Goal: Task Accomplishment & Management: Manage account settings

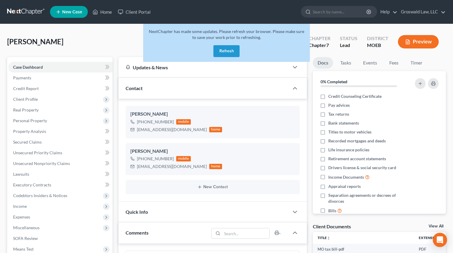
scroll to position [212, 0]
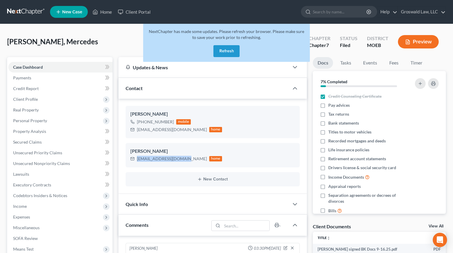
scroll to position [5, 0]
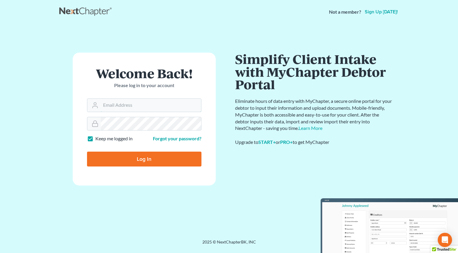
type input "[PERSON_NAME][EMAIL_ADDRESS][DOMAIN_NAME]"
click at [139, 155] on input "Log In" at bounding box center [144, 159] width 114 height 15
type input "Thinking..."
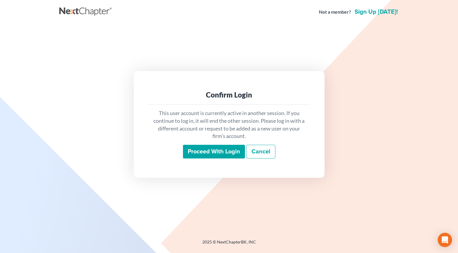
click at [225, 152] on input "Proceed with login" at bounding box center [214, 152] width 62 height 14
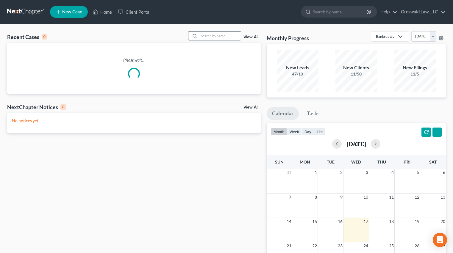
click at [219, 35] on input "search" at bounding box center [220, 36] width 42 height 9
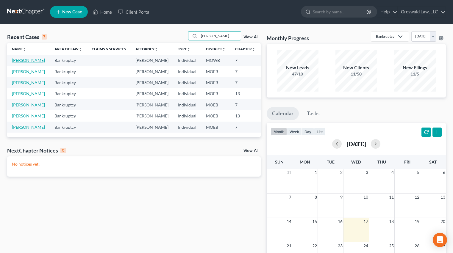
type input "[PERSON_NAME]"
click at [17, 63] on link "[PERSON_NAME]" at bounding box center [28, 60] width 33 height 5
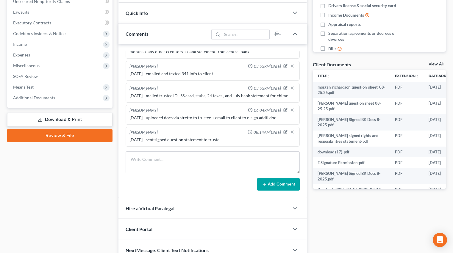
scroll to position [179, 0]
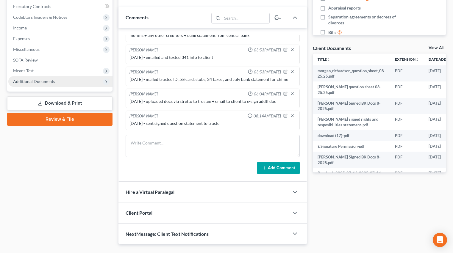
click at [42, 79] on span "Additional Documents" at bounding box center [34, 81] width 42 height 5
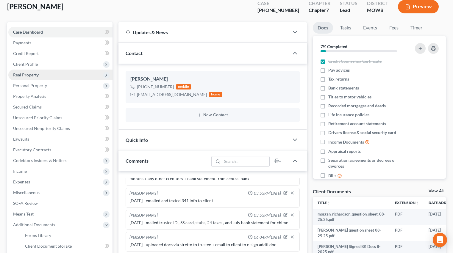
scroll to position [30, 0]
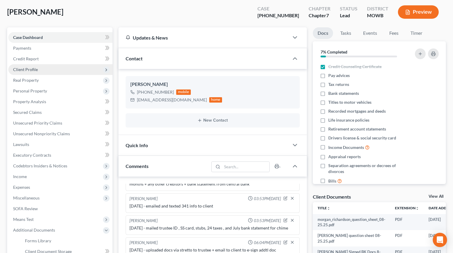
click at [29, 70] on span "Client Profile" at bounding box center [25, 69] width 25 height 5
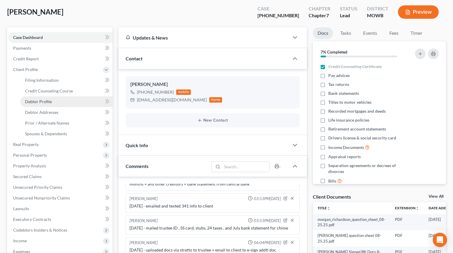
click at [36, 104] on span "Debtor Profile" at bounding box center [38, 101] width 27 height 5
select select "0"
select select "2"
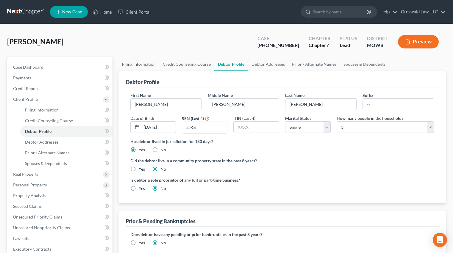
click at [142, 64] on link "Filing Information" at bounding box center [138, 64] width 41 height 14
select select "1"
select select "0"
select select "26"
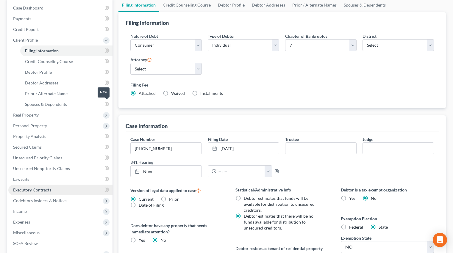
scroll to position [157, 0]
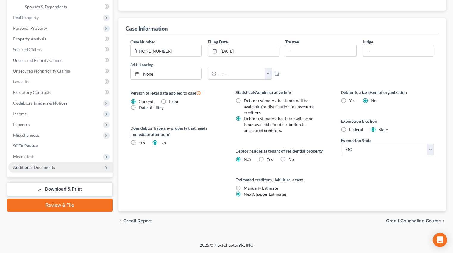
click at [43, 165] on span "Additional Documents" at bounding box center [34, 167] width 42 height 5
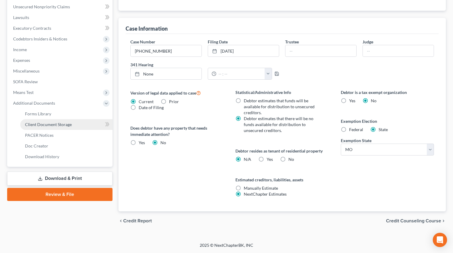
click at [52, 122] on span "Client Document Storage" at bounding box center [48, 124] width 47 height 5
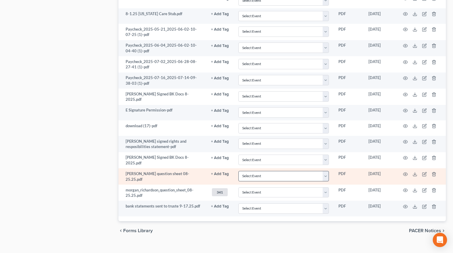
scroll to position [658, 0]
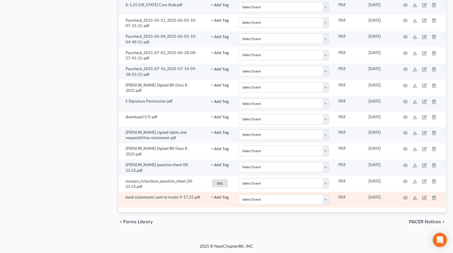
click at [219, 198] on button "+ Add Tag" at bounding box center [220, 198] width 18 height 4
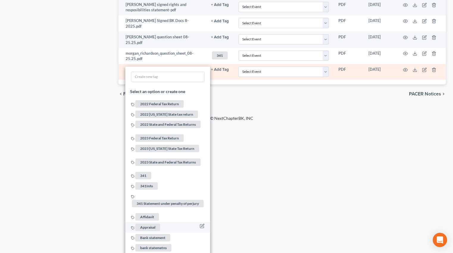
scroll to position [807, 0]
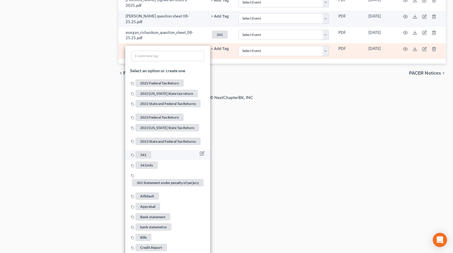
click at [142, 151] on span "341" at bounding box center [143, 154] width 16 height 7
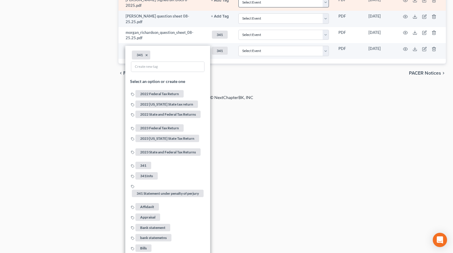
drag, startPoint x: 284, startPoint y: 169, endPoint x: 255, endPoint y: 146, distance: 36.7
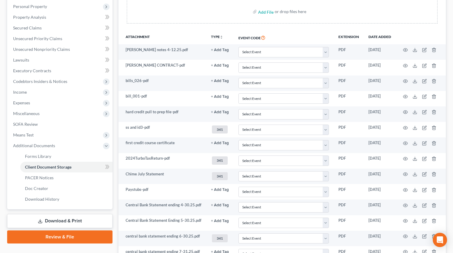
scroll to position [3, 0]
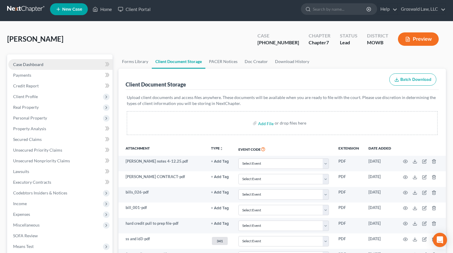
click at [45, 65] on link "Case Dashboard" at bounding box center [60, 64] width 104 height 11
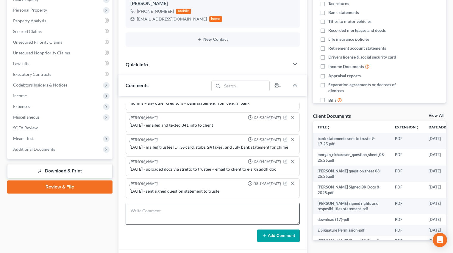
scroll to position [193, 0]
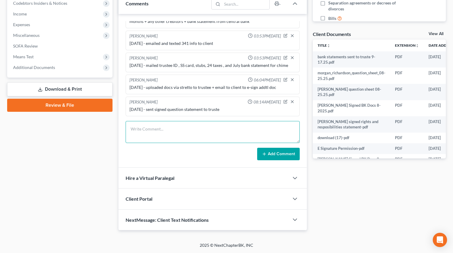
click at [187, 129] on textarea at bounding box center [213, 132] width 174 height 22
type textarea "[DATE] - sent trustee Central Bank Statement from [DATE]-[DATE] and Chime state…"
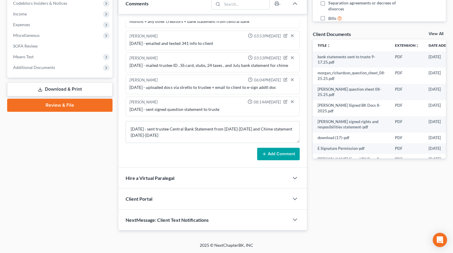
click at [267, 154] on button "Add Comment" at bounding box center [278, 154] width 43 height 13
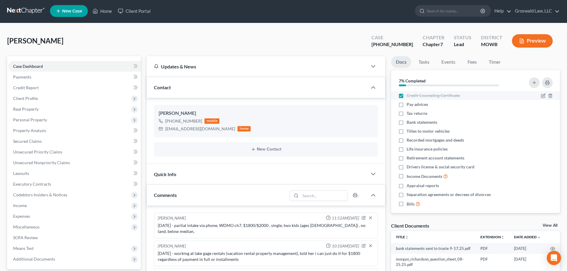
scroll to position [0, 0]
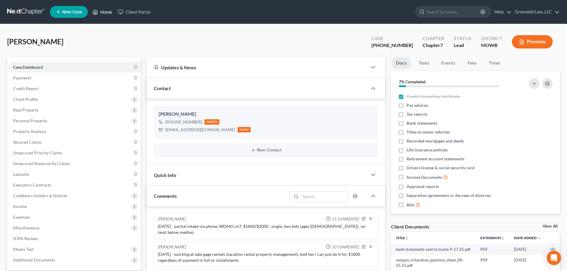
click at [107, 9] on link "Home" at bounding box center [102, 12] width 25 height 11
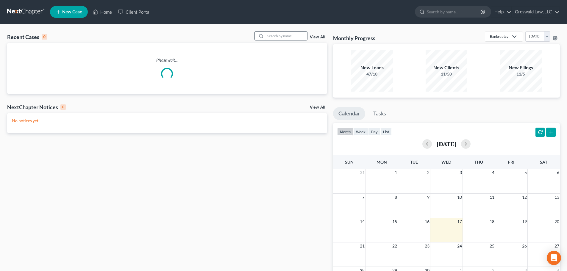
click at [300, 37] on input "search" at bounding box center [287, 36] width 42 height 9
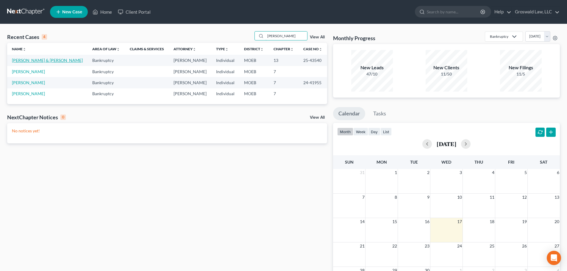
type input "[PERSON_NAME]"
click at [49, 61] on link "[PERSON_NAME] & [PERSON_NAME]" at bounding box center [47, 60] width 71 height 5
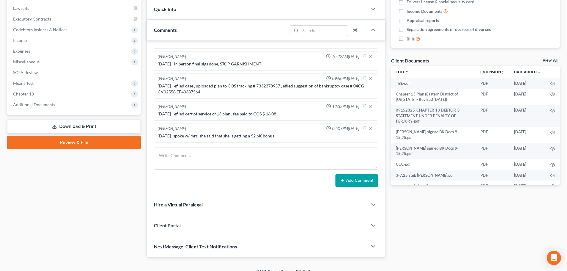
scroll to position [175, 0]
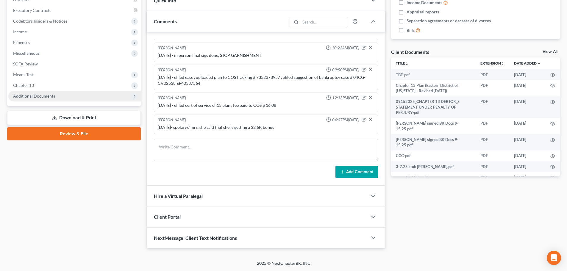
click at [52, 97] on span "Additional Documents" at bounding box center [34, 95] width 42 height 5
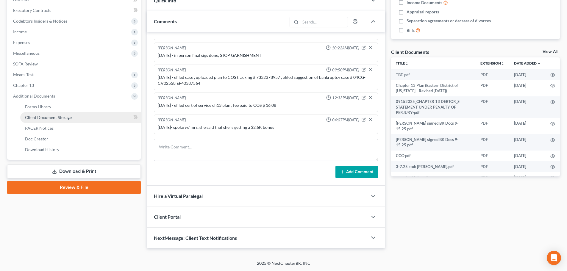
click at [61, 120] on link "Client Document Storage" at bounding box center [80, 117] width 121 height 11
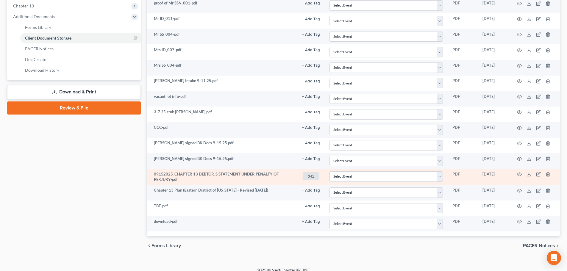
scroll to position [261, 0]
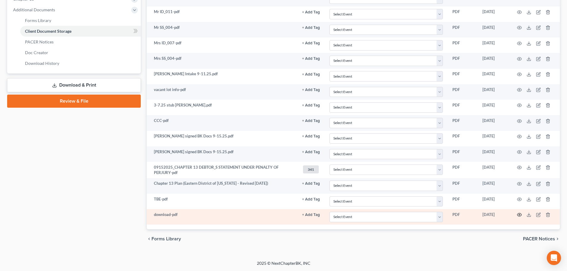
click at [457, 216] on circle "button" at bounding box center [519, 214] width 1 height 1
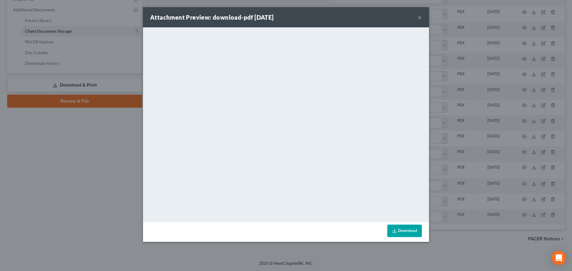
click at [421, 18] on button "×" at bounding box center [419, 17] width 4 height 7
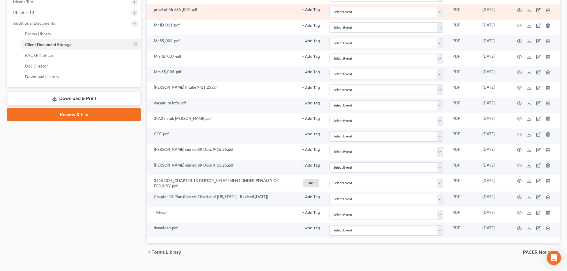
scroll to position [231, 0]
